Goal: Transaction & Acquisition: Obtain resource

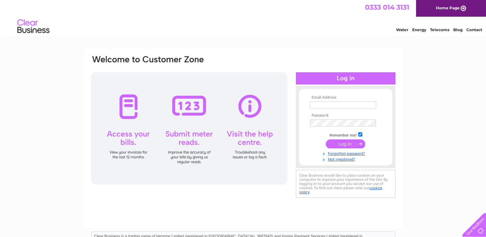
type input "[PERSON_NAME][EMAIL_ADDRESS][DOMAIN_NAME]"
click at [347, 143] on input "submit" at bounding box center [344, 143] width 39 height 9
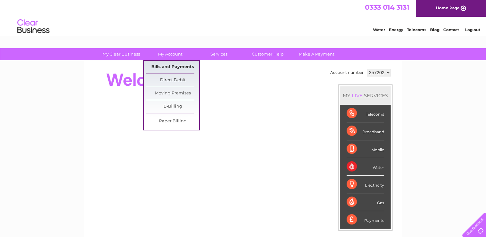
click at [175, 66] on link "Bills and Payments" at bounding box center [172, 67] width 53 height 13
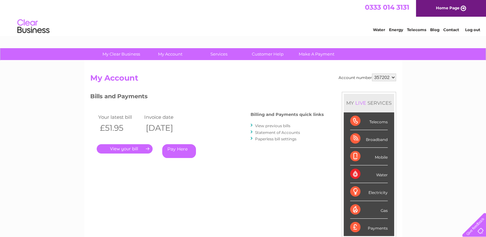
click at [132, 147] on link "." at bounding box center [125, 148] width 56 height 9
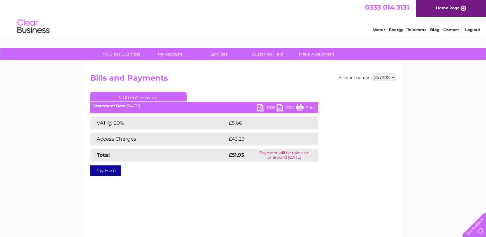
click at [268, 105] on link "PDF" at bounding box center [266, 108] width 19 height 9
click at [304, 77] on h2 "Bills and Payments" at bounding box center [243, 79] width 306 height 12
click at [471, 29] on link "Log out" at bounding box center [471, 29] width 15 height 5
